Goal: Information Seeking & Learning: Learn about a topic

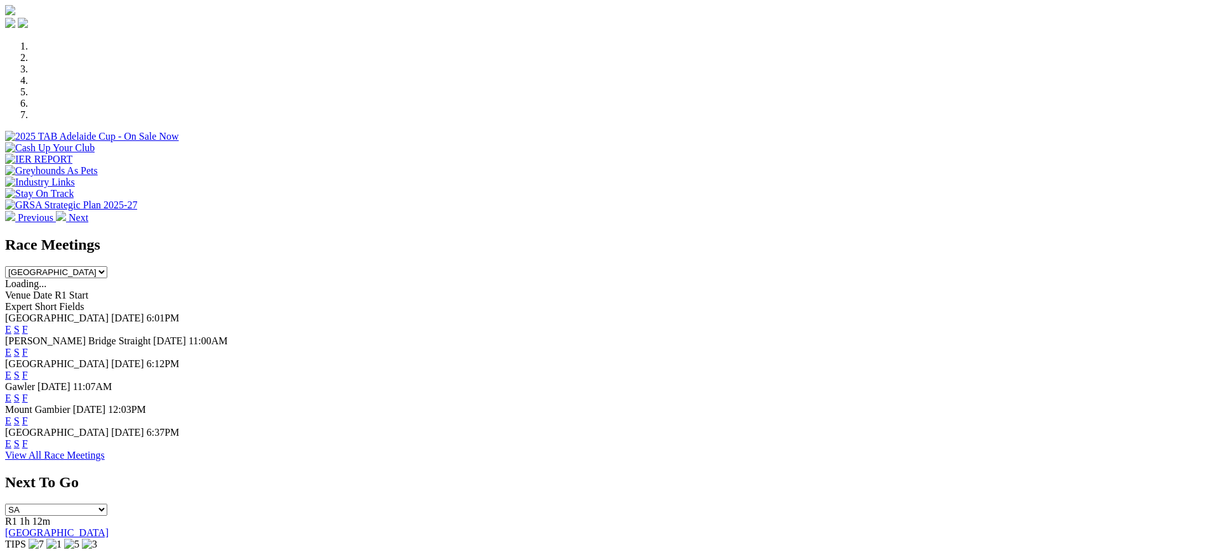
scroll to position [384, 0]
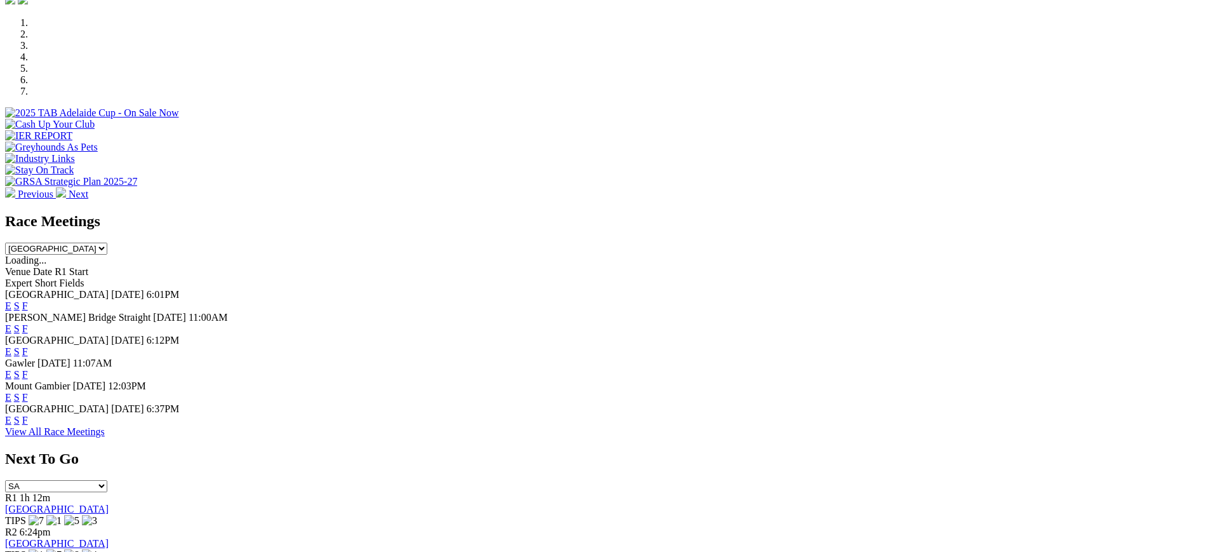
click at [28, 323] on link "F" at bounding box center [25, 328] width 6 height 11
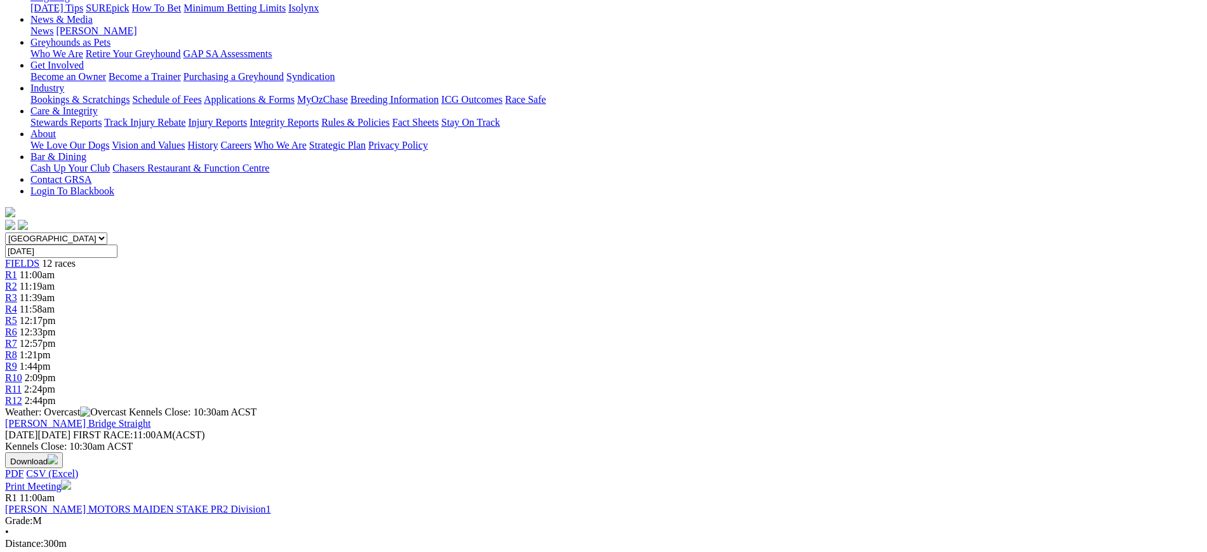
scroll to position [112, 0]
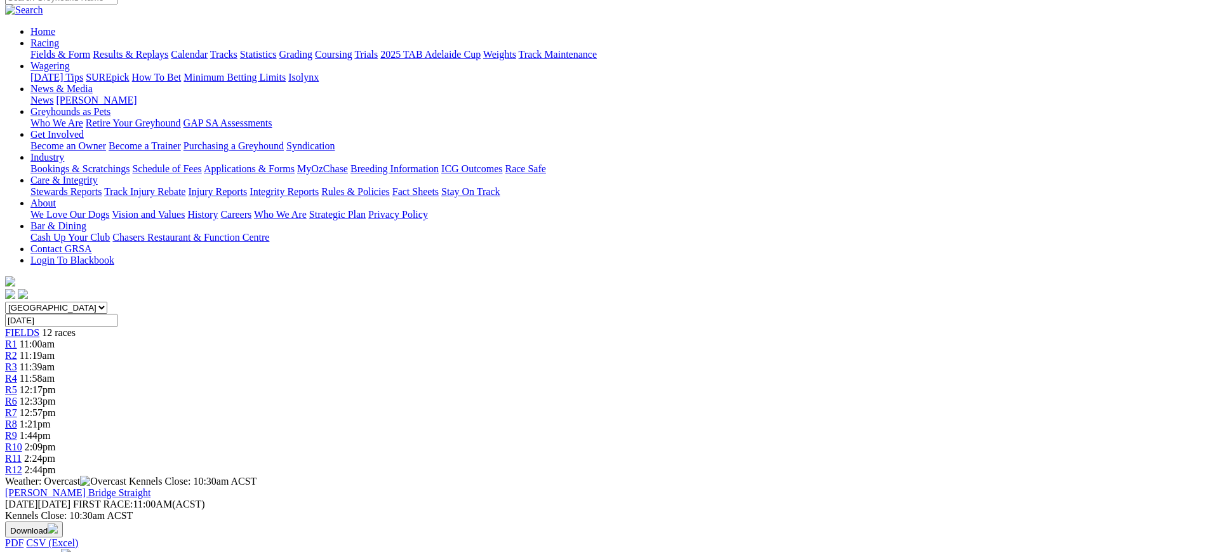
drag, startPoint x: 1206, startPoint y: 110, endPoint x: 1207, endPoint y: 46, distance: 64.8
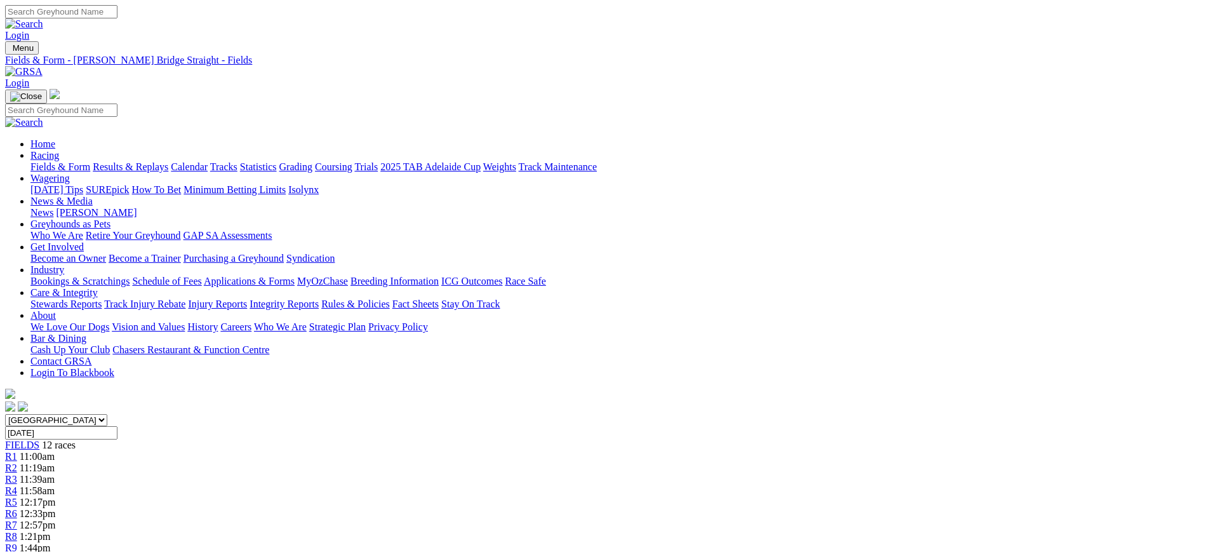
click at [43, 66] on link at bounding box center [23, 71] width 37 height 11
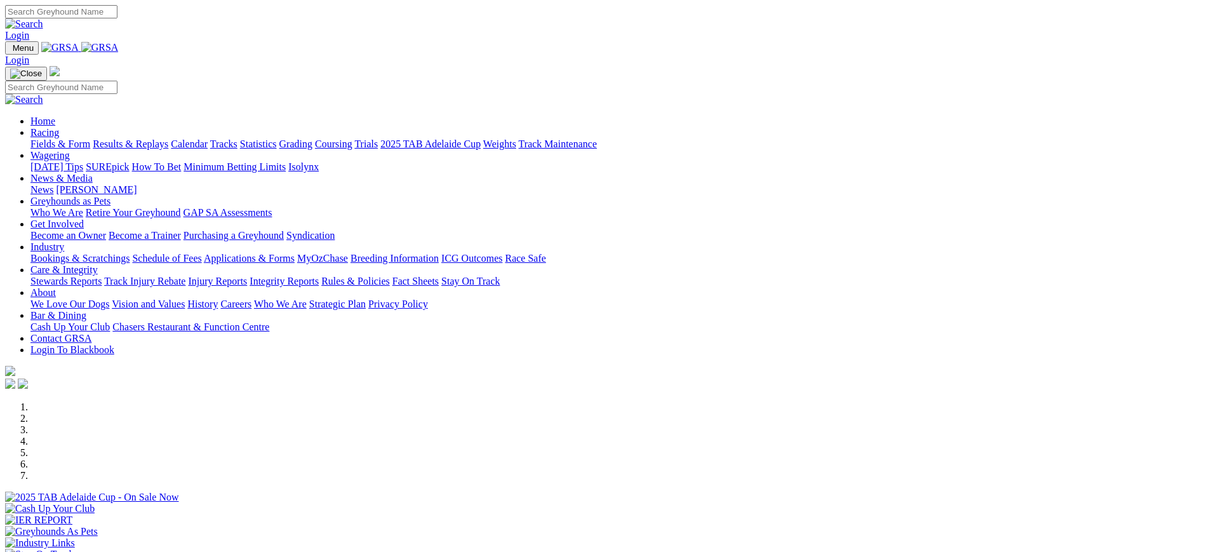
scroll to position [471, 0]
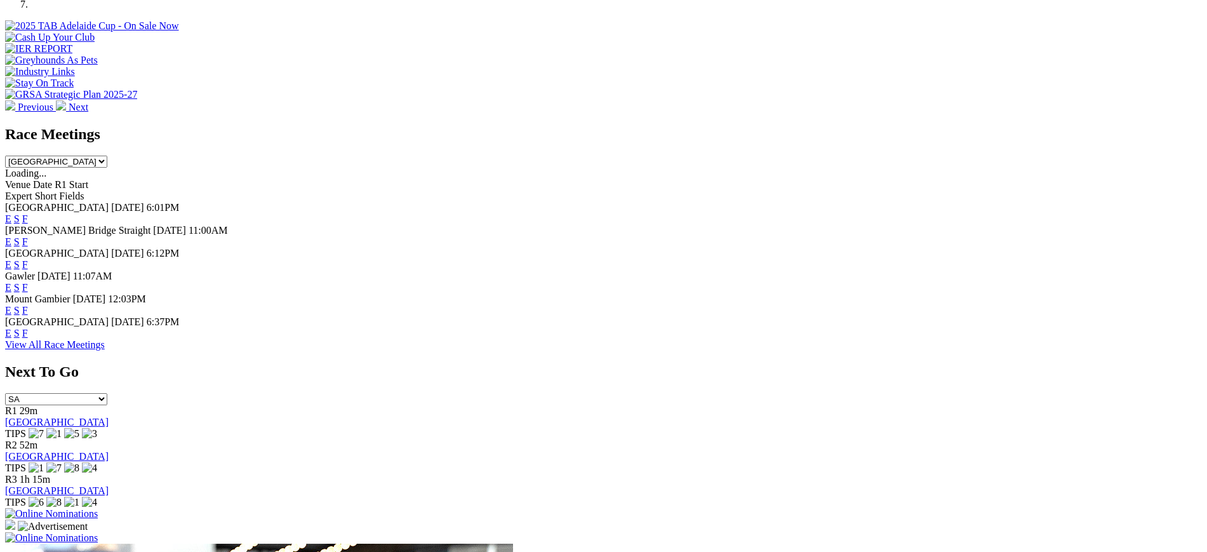
click at [28, 338] on link "F" at bounding box center [25, 333] width 6 height 11
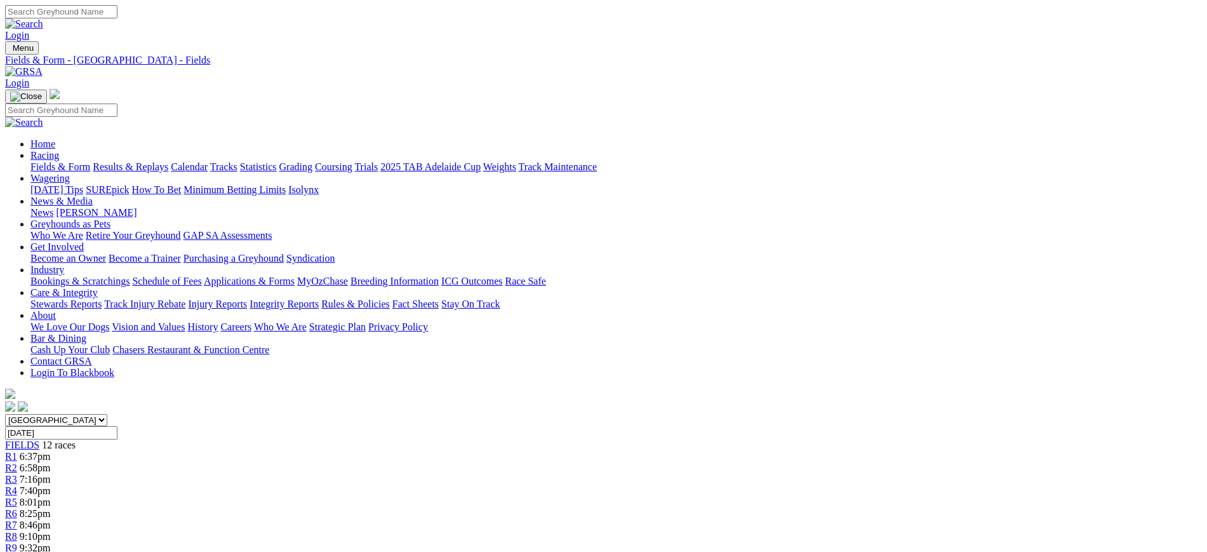
click at [208, 161] on link "Calendar" at bounding box center [189, 166] width 37 height 11
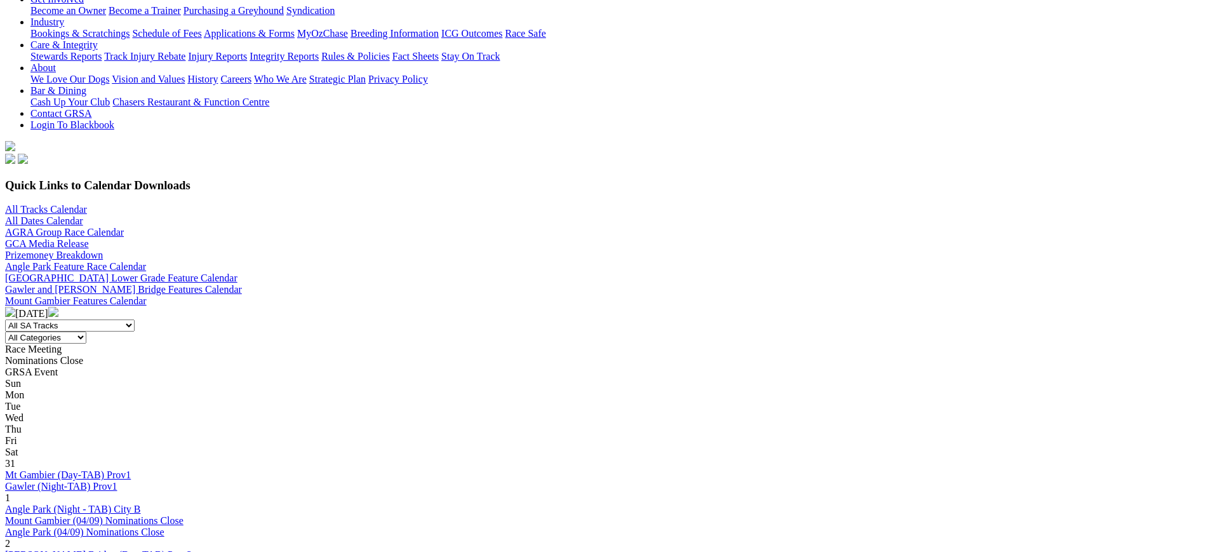
scroll to position [243, 0]
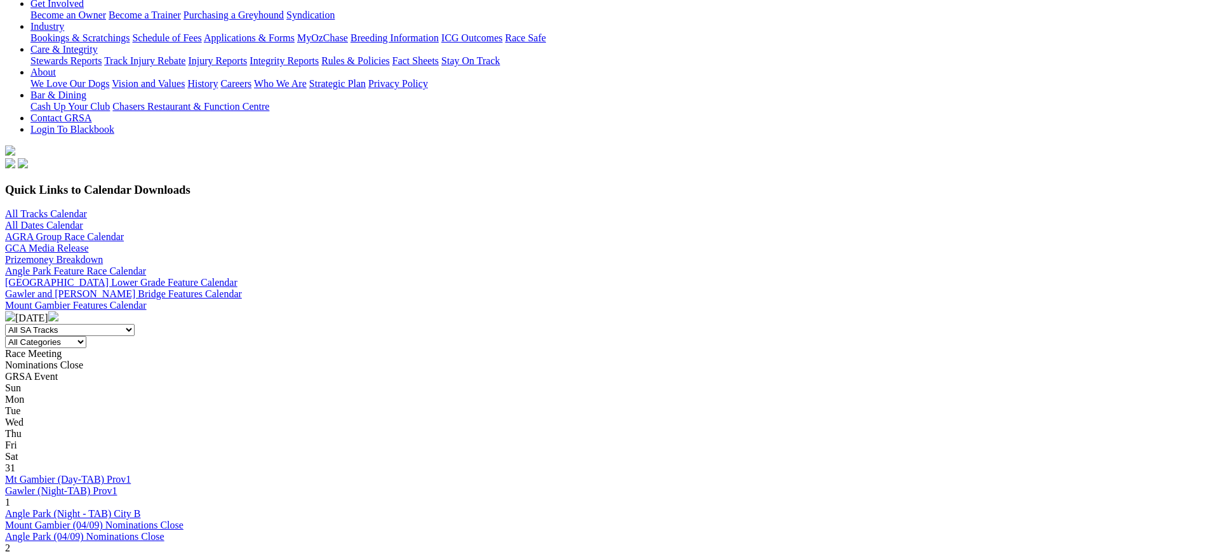
click at [58, 311] on img at bounding box center [53, 316] width 10 height 10
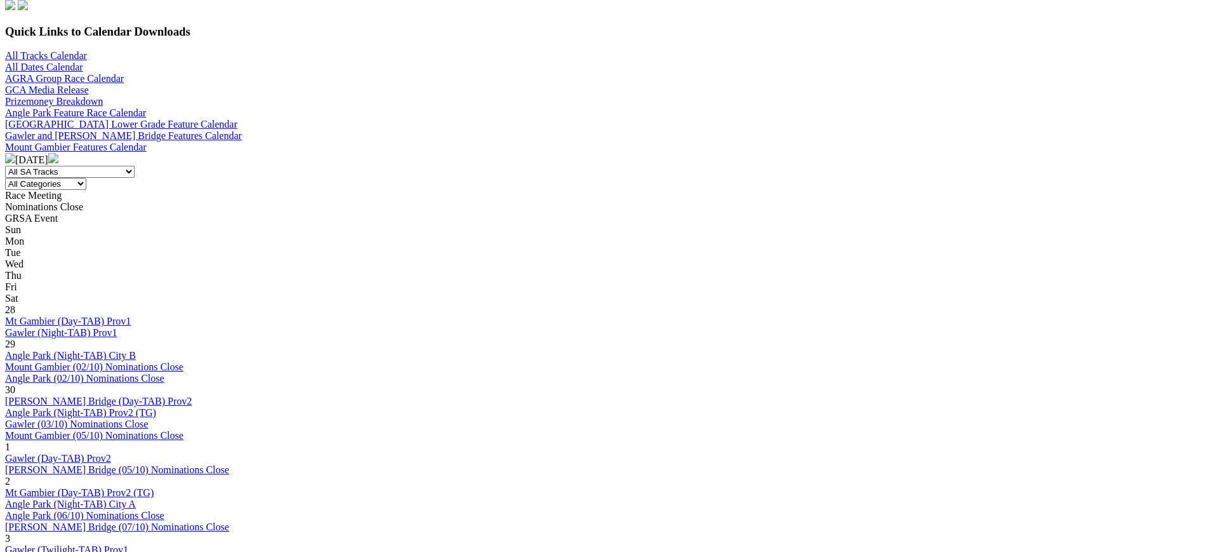
scroll to position [416, 0]
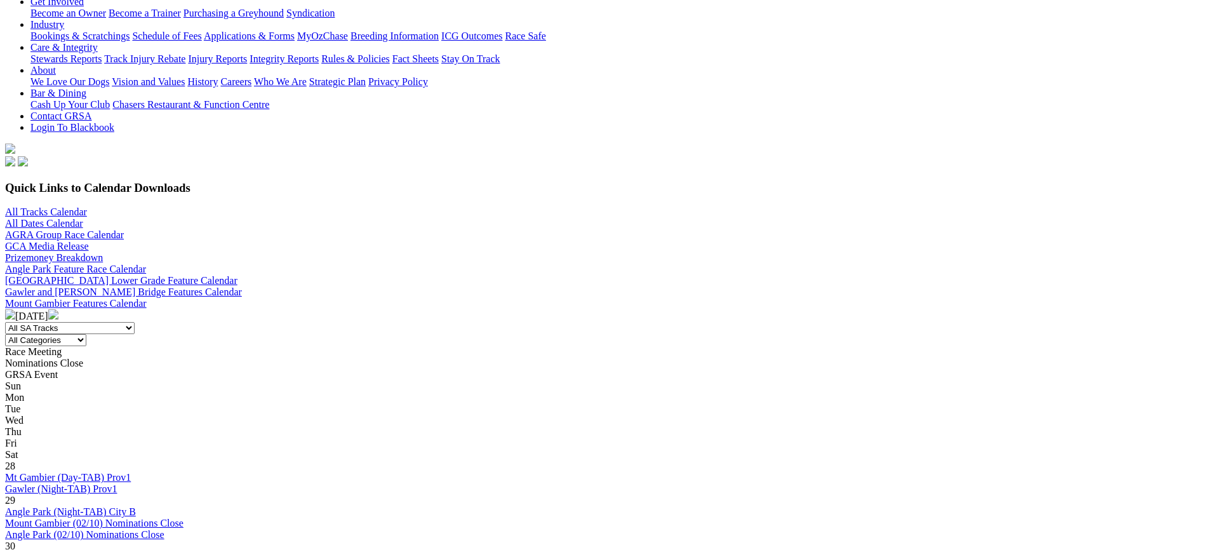
scroll to position [248, 0]
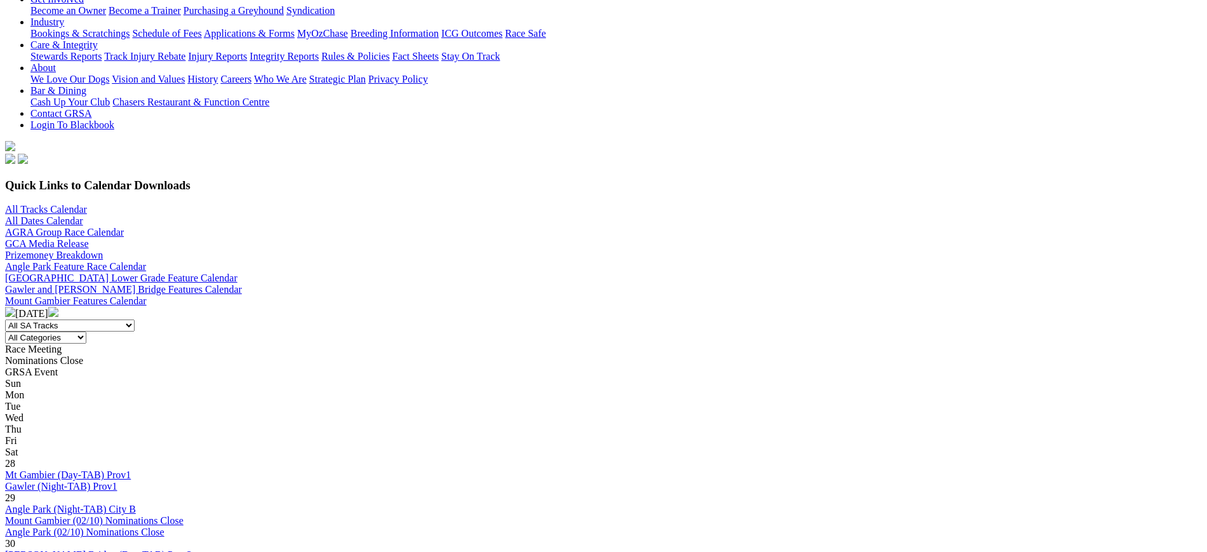
click at [58, 307] on img at bounding box center [53, 312] width 10 height 10
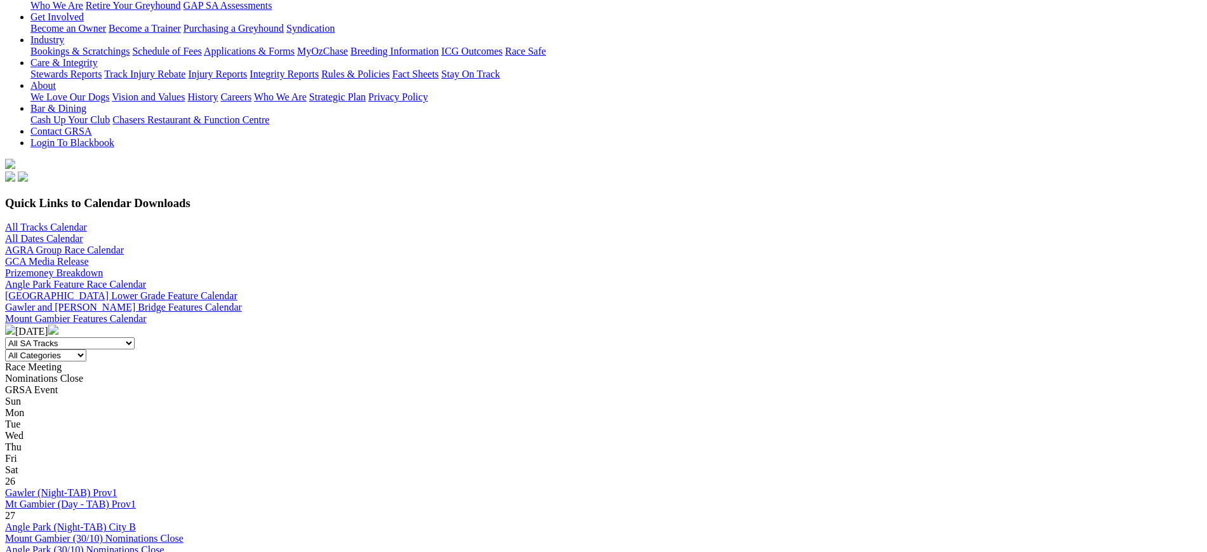
scroll to position [233, 0]
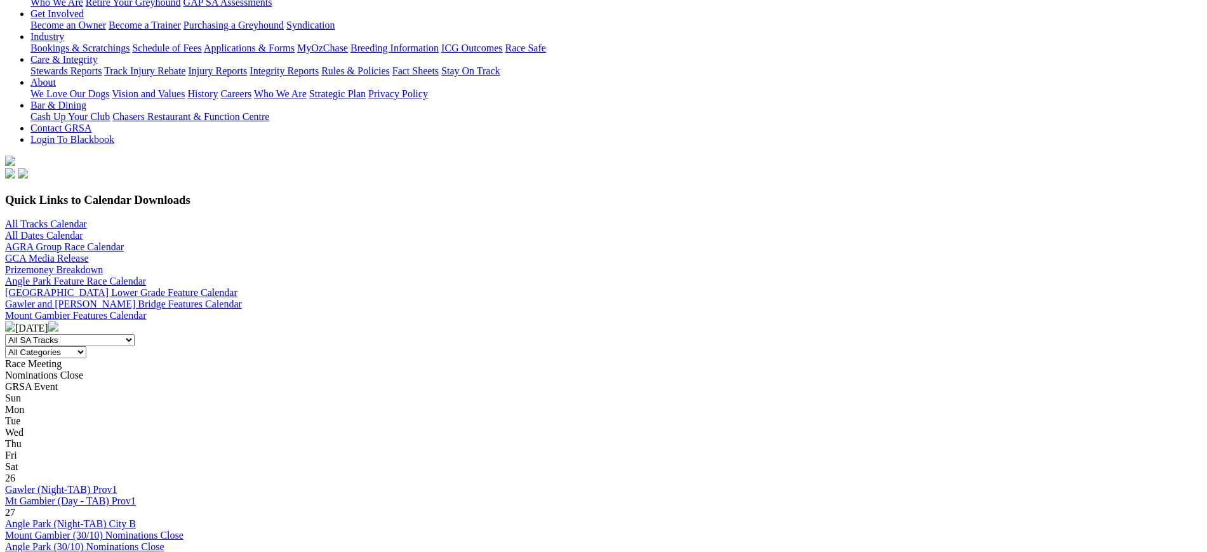
click at [15, 321] on img at bounding box center [10, 326] width 10 height 10
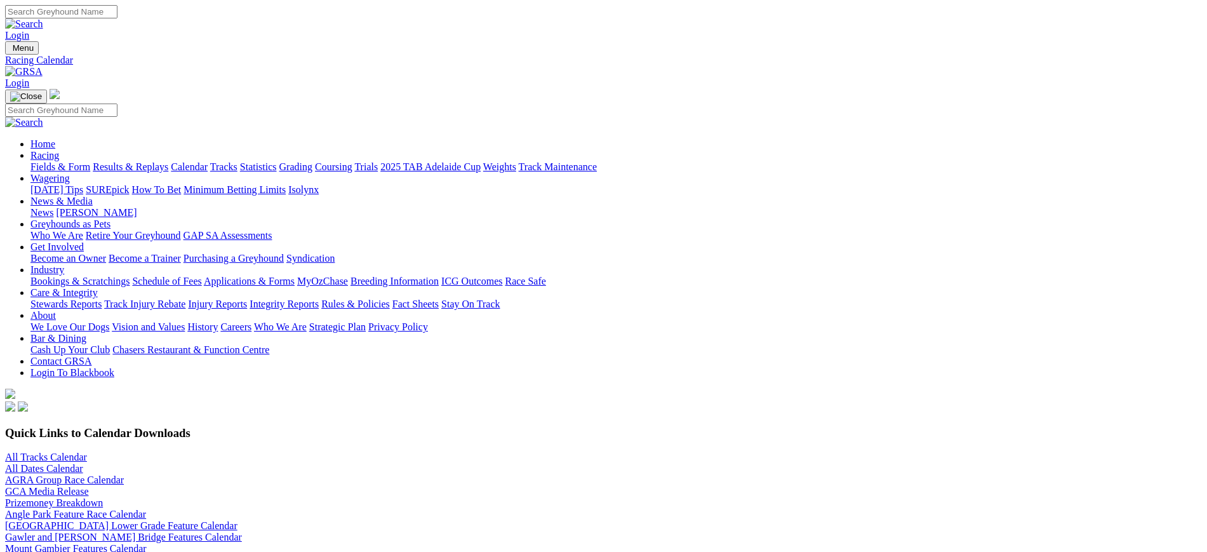
click at [516, 161] on link "Weights" at bounding box center [499, 166] width 33 height 11
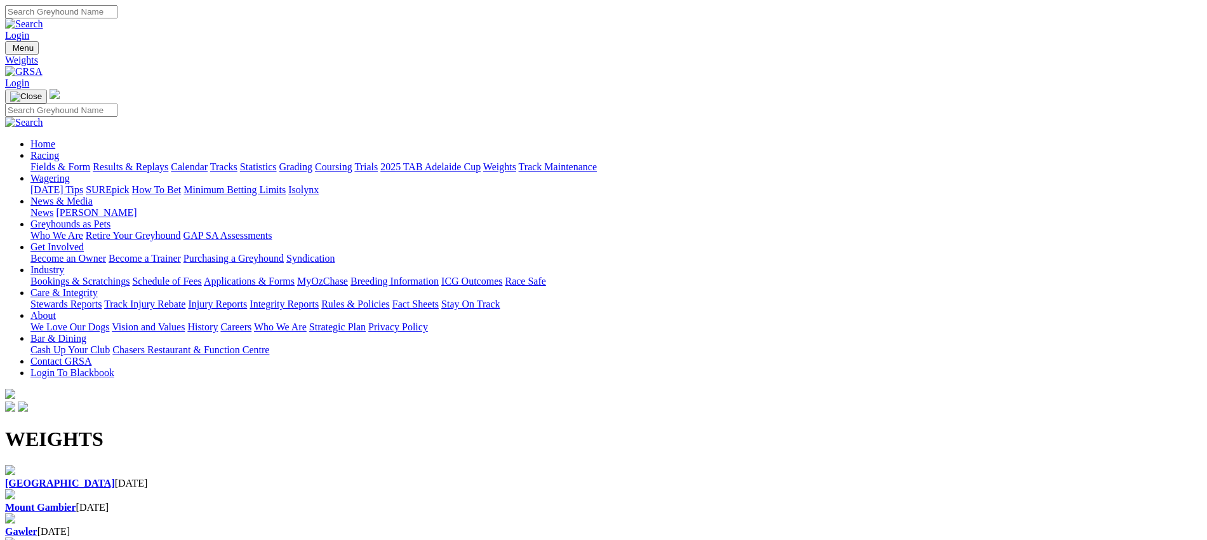
click at [197, 465] on div "[GEOGRAPHIC_DATA] [DATE]" at bounding box center [603, 477] width 1197 height 24
click at [37, 526] on b "Gawler" at bounding box center [21, 531] width 32 height 11
click at [43, 66] on img at bounding box center [23, 71] width 37 height 11
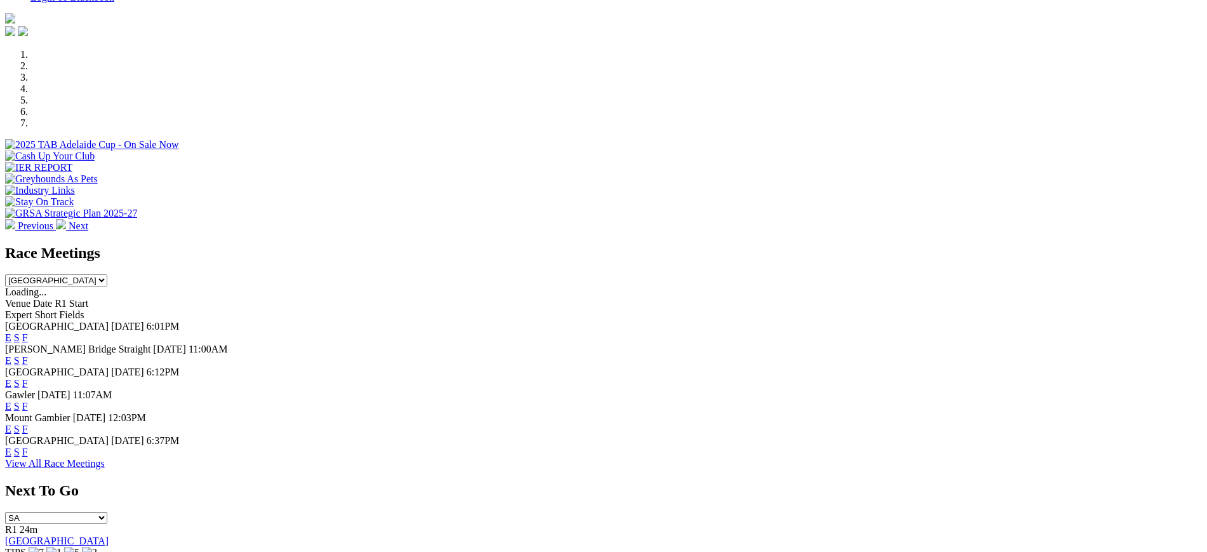
scroll to position [356, 0]
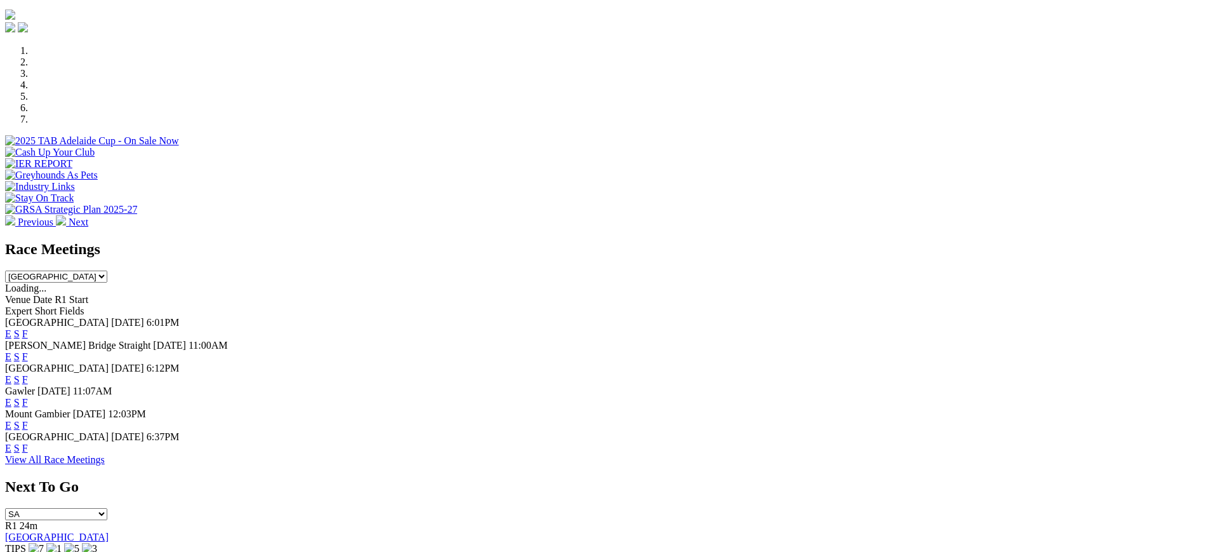
click at [28, 453] on link "F" at bounding box center [25, 447] width 6 height 11
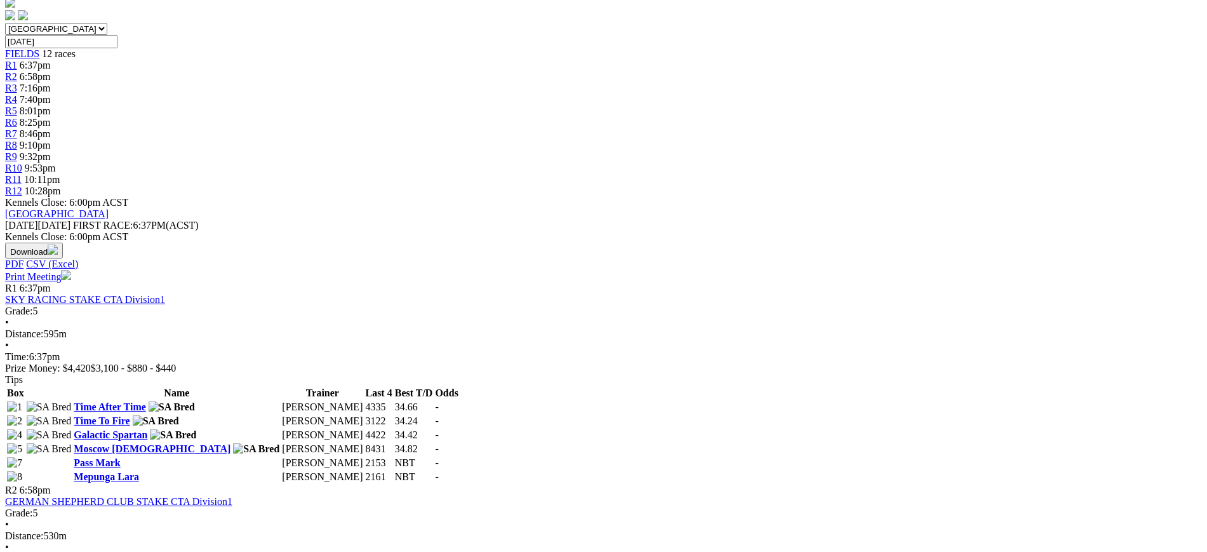
scroll to position [444, 0]
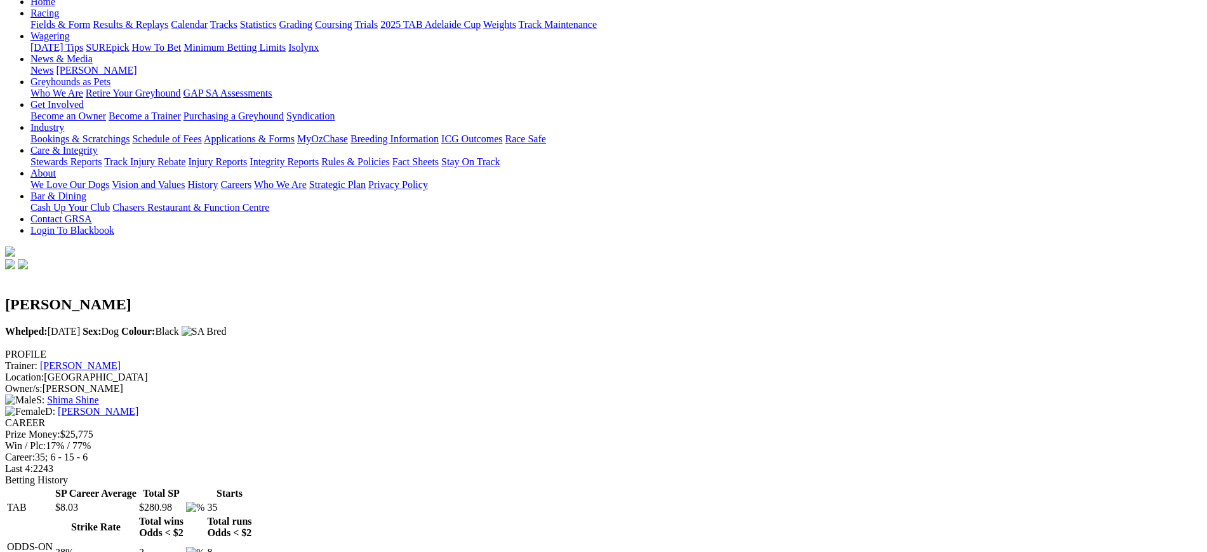
scroll to position [140, 0]
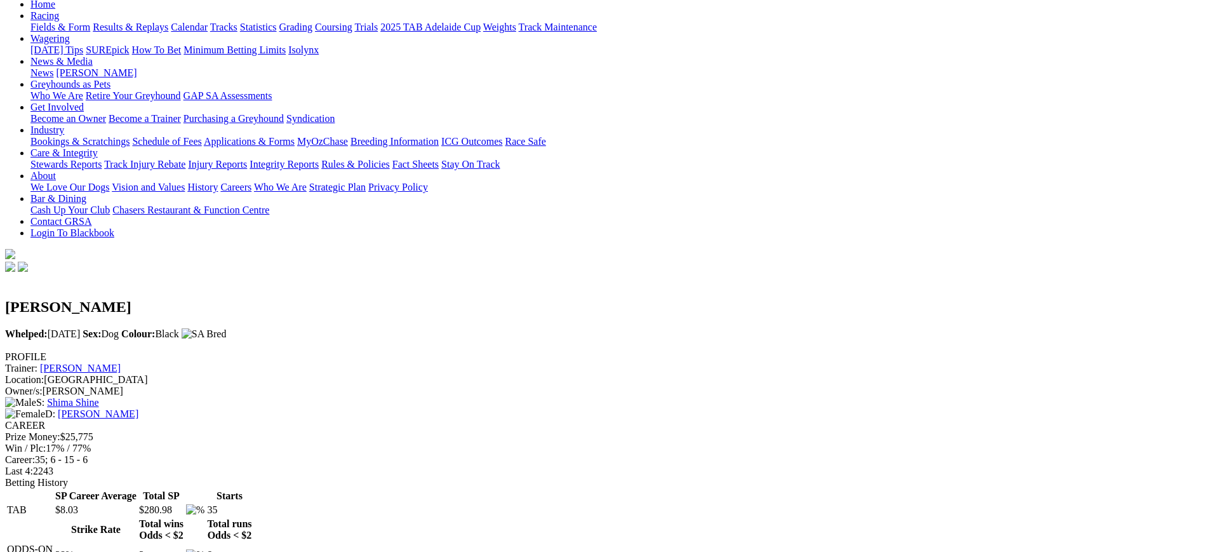
click at [121, 362] on link "[PERSON_NAME]" at bounding box center [80, 367] width 81 height 11
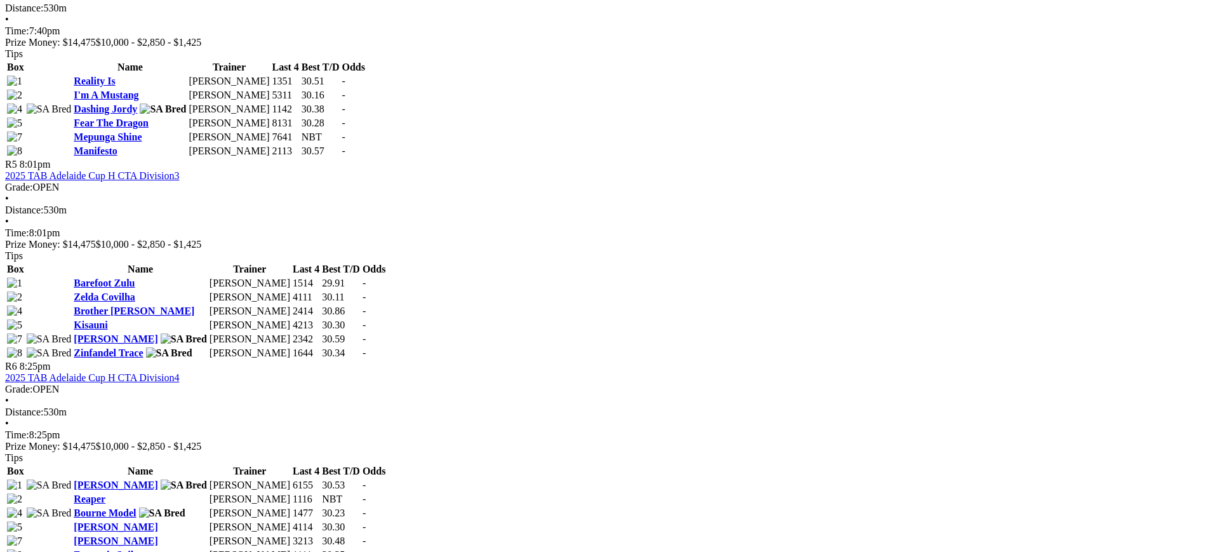
scroll to position [1357, 0]
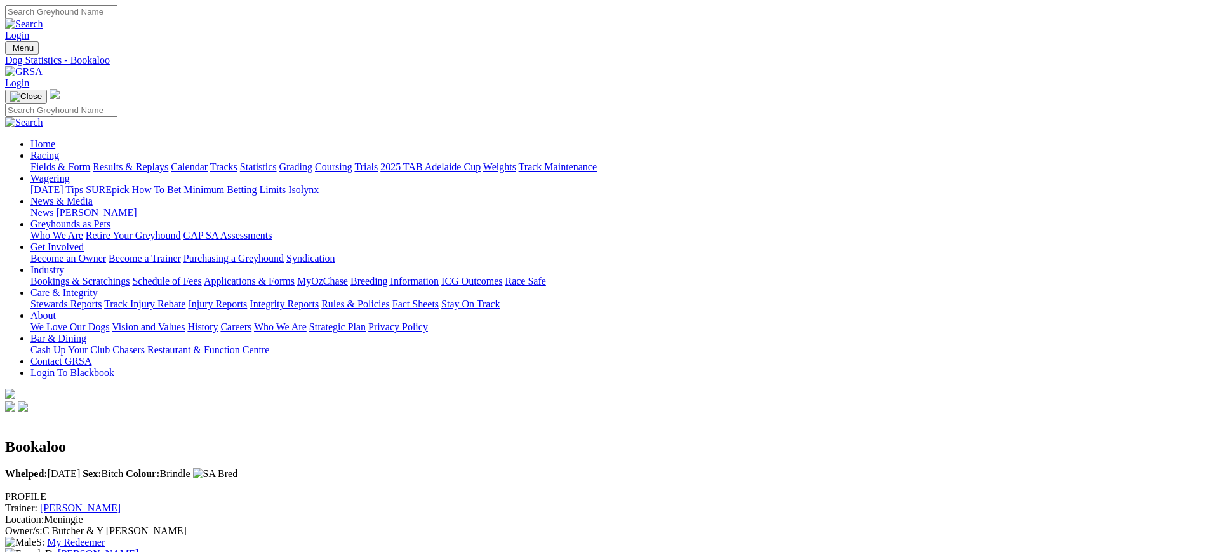
click at [121, 502] on link "Cameron Butcher" at bounding box center [80, 507] width 81 height 11
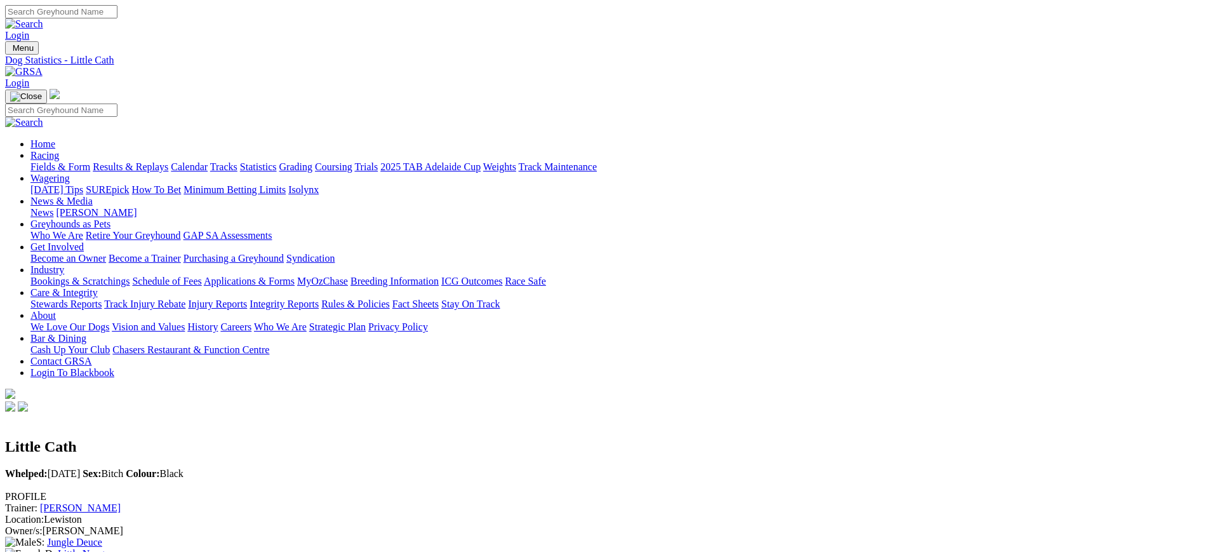
click at [121, 502] on link "[PERSON_NAME]" at bounding box center [80, 507] width 81 height 11
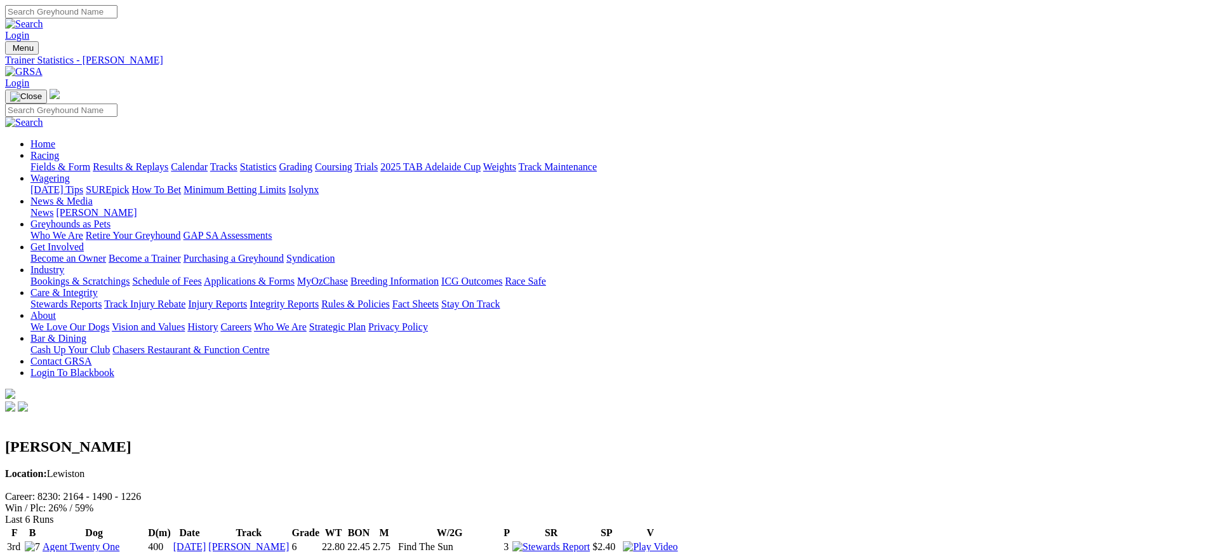
click at [43, 66] on img at bounding box center [23, 71] width 37 height 11
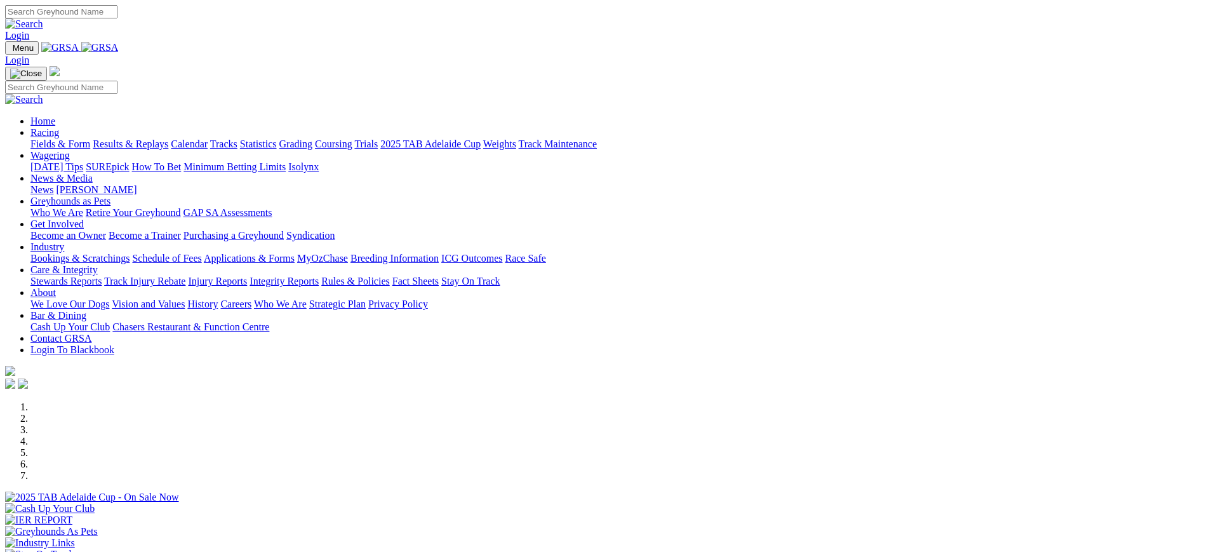
click at [98, 264] on link "Care & Integrity" at bounding box center [63, 269] width 67 height 11
click at [102, 275] on link "Stewards Reports" at bounding box center [65, 280] width 71 height 11
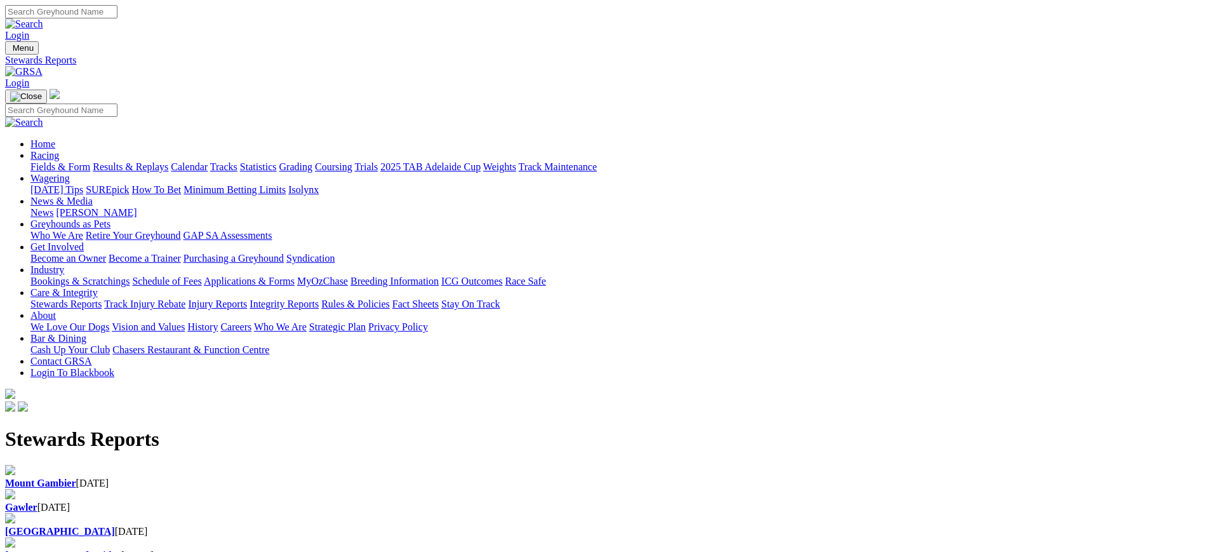
click at [37, 501] on b "Gawler" at bounding box center [21, 506] width 32 height 11
click at [43, 66] on img at bounding box center [23, 71] width 37 height 11
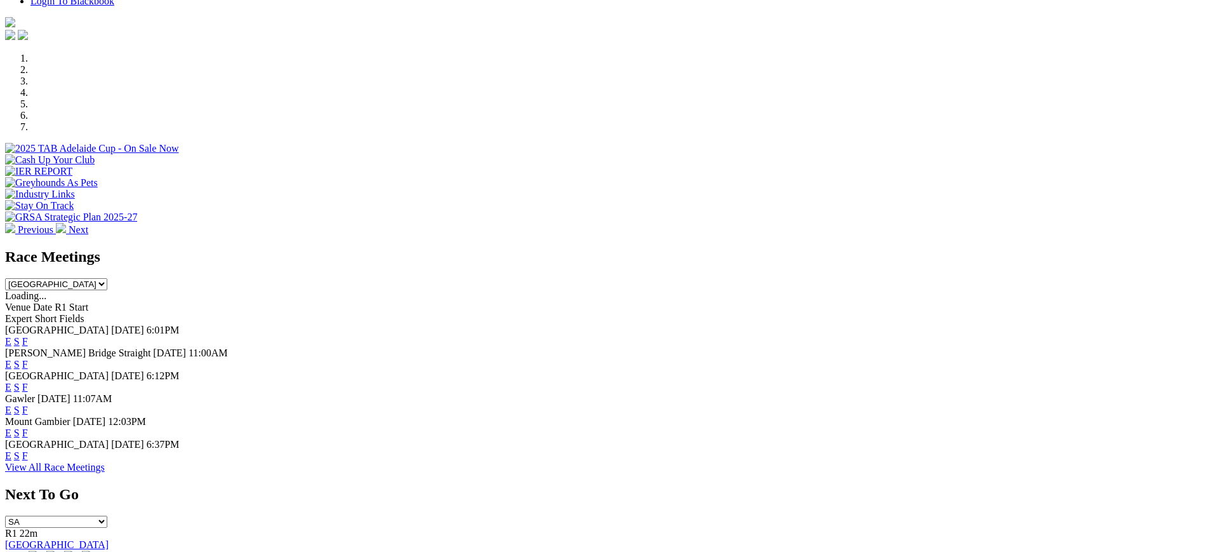
scroll to position [388, 0]
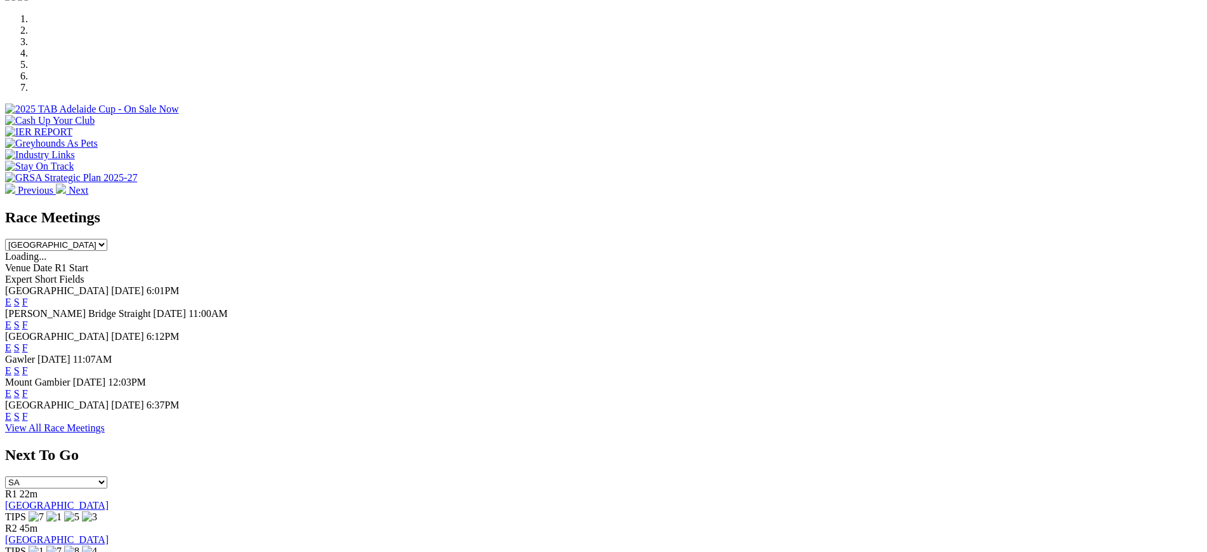
click at [28, 365] on link "F" at bounding box center [25, 370] width 6 height 11
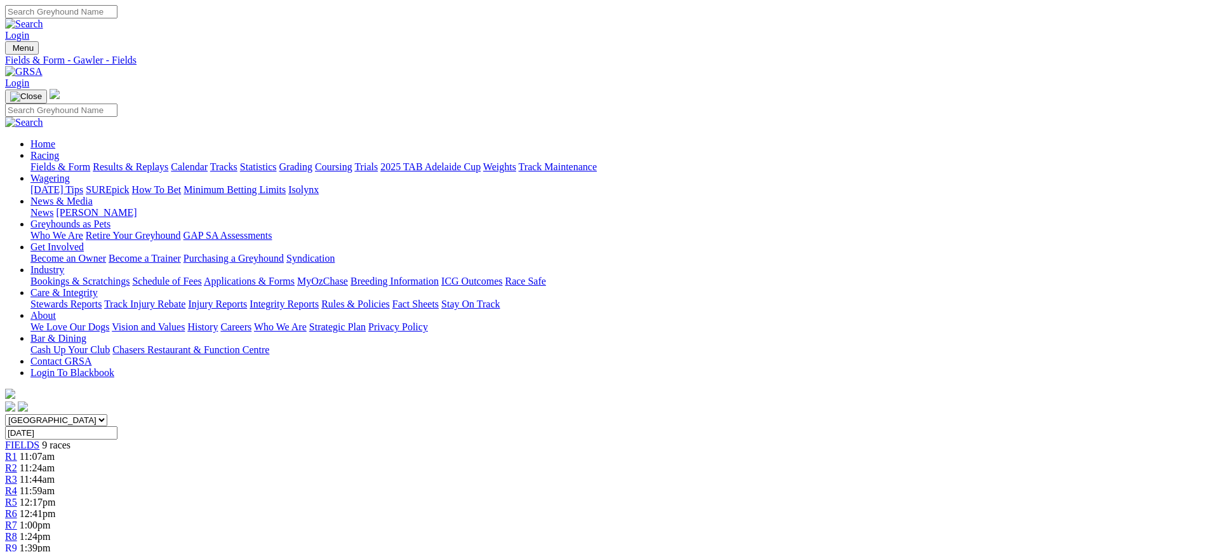
click at [43, 66] on img at bounding box center [23, 71] width 37 height 11
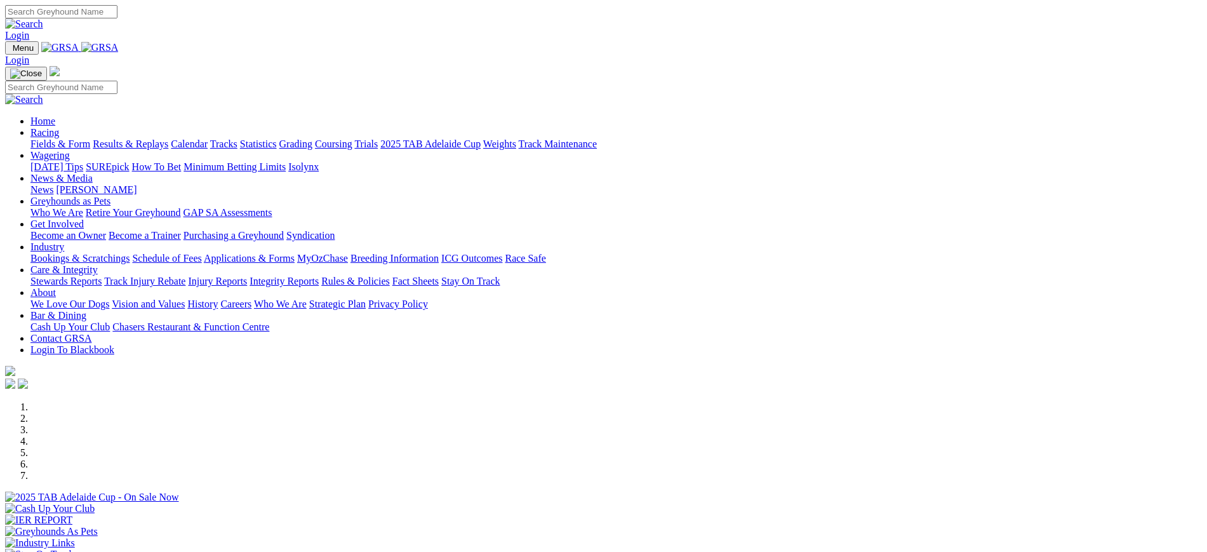
scroll to position [467, 0]
